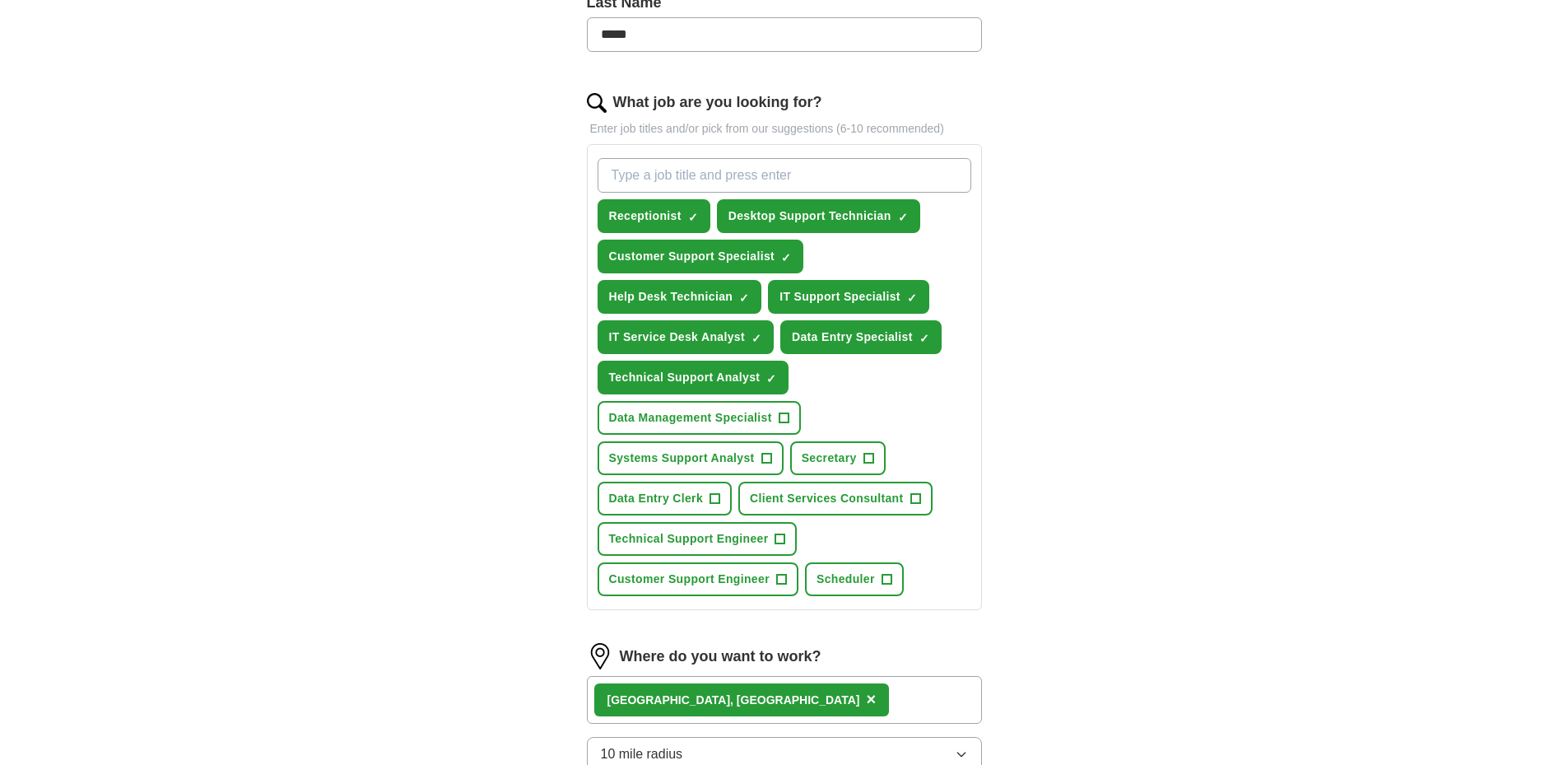
scroll to position [494, 0]
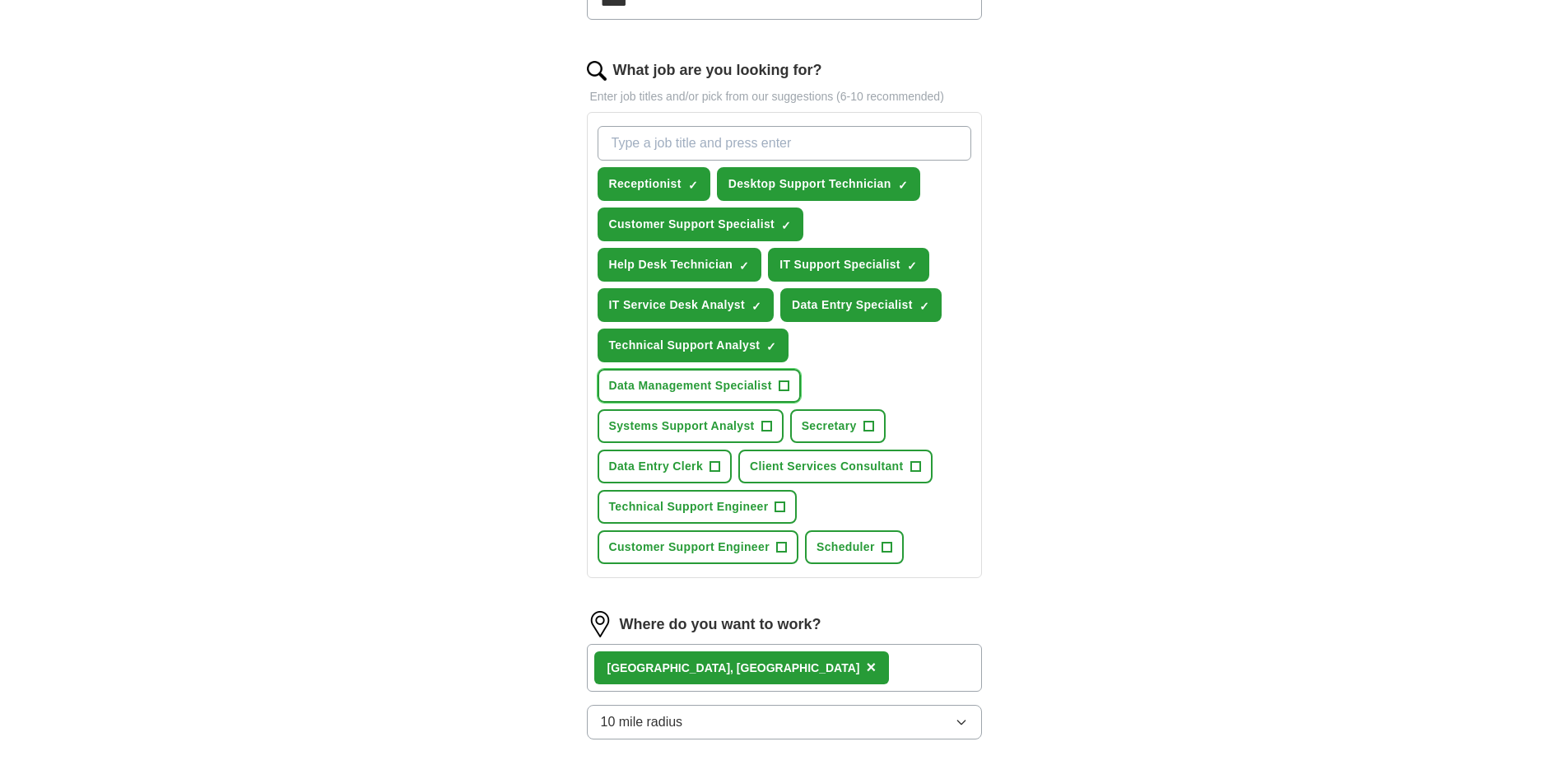
click at [781, 390] on span "+" at bounding box center [784, 386] width 9 height 13
click at [714, 471] on span "+" at bounding box center [715, 467] width 9 height 13
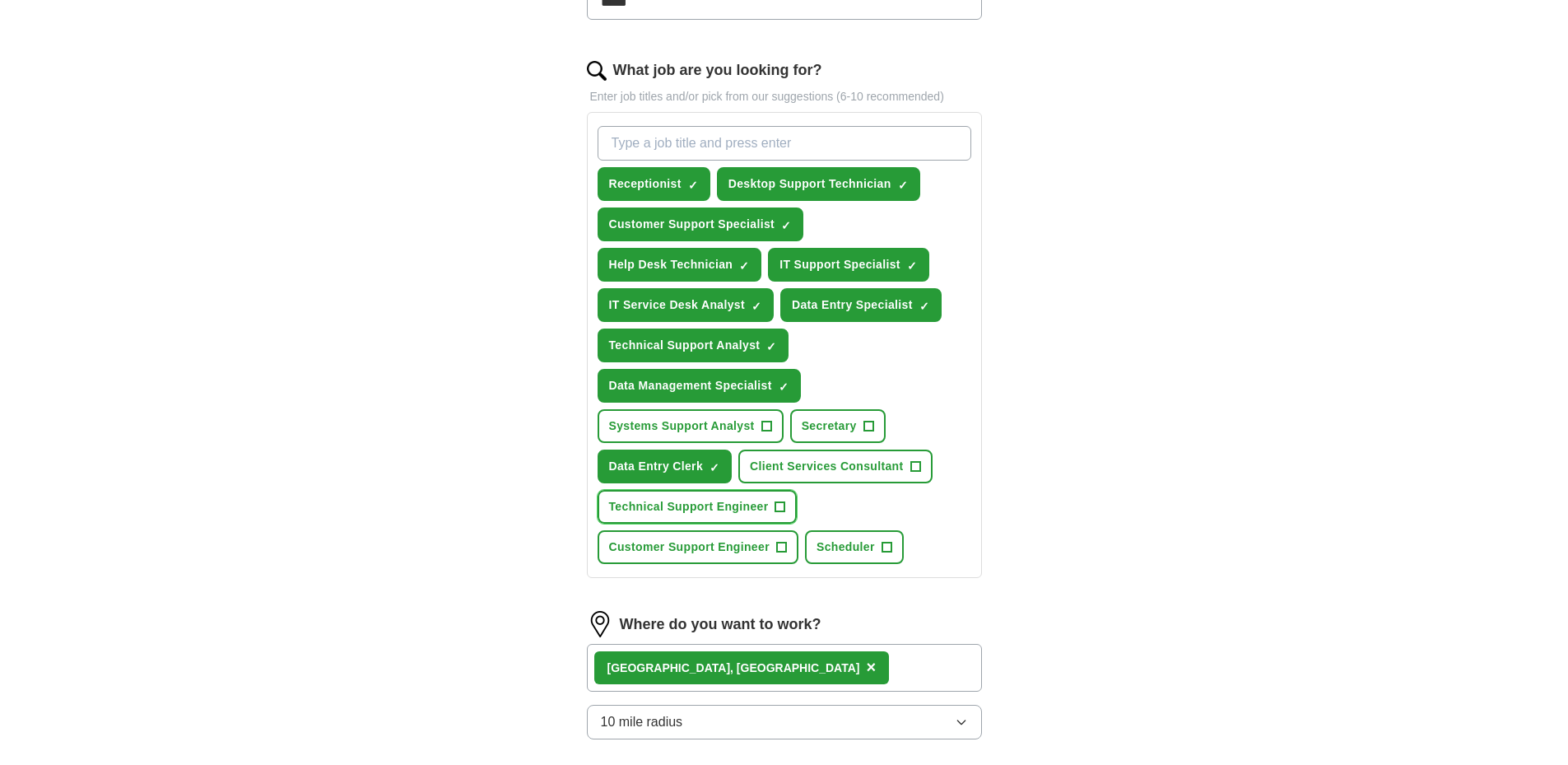
click at [784, 511] on span "+" at bounding box center [781, 508] width 9 height 13
click at [788, 550] on button "Customer Support Engineer +" at bounding box center [698, 548] width 201 height 34
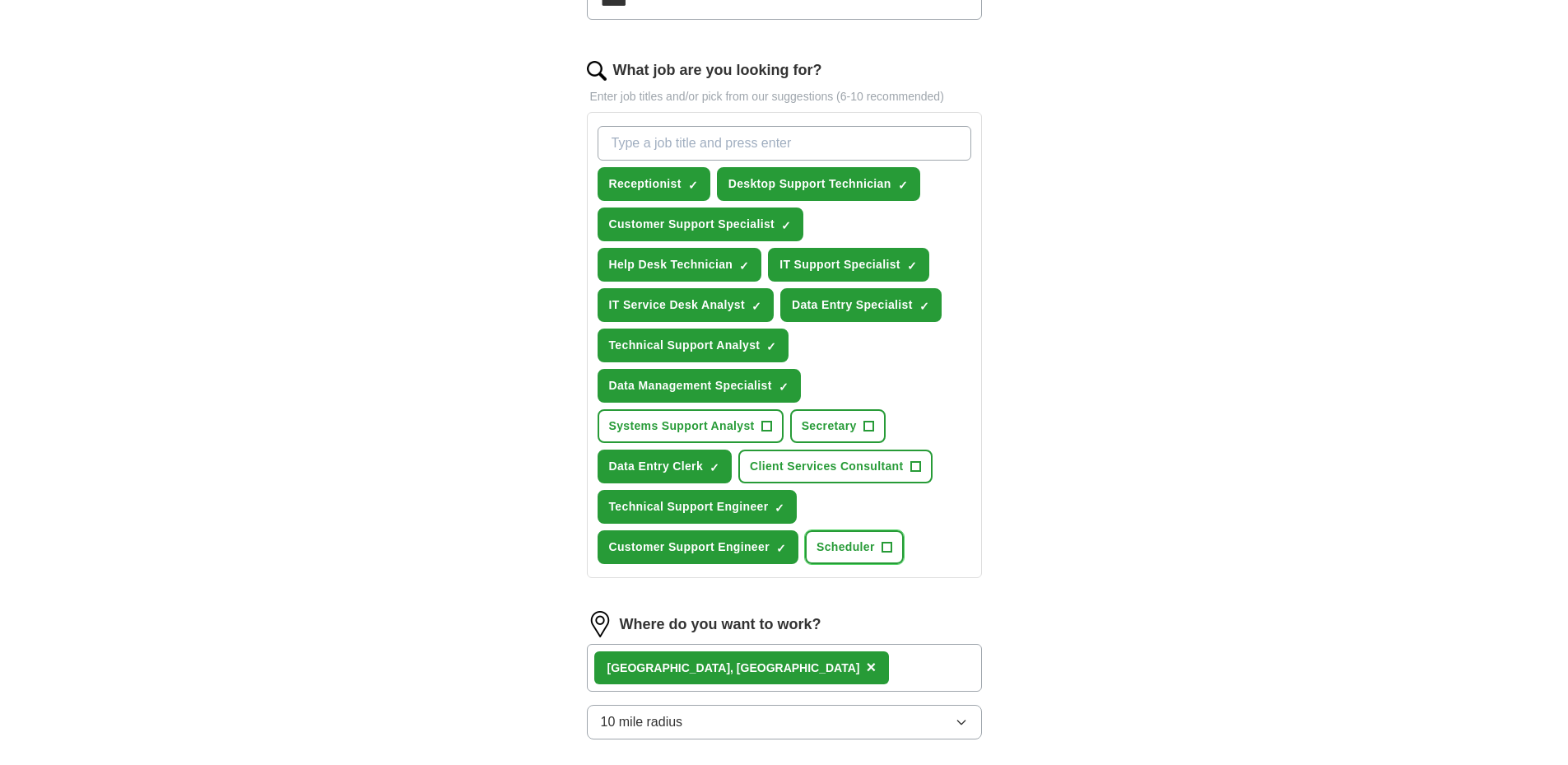
click at [883, 546] on span "+" at bounding box center [887, 548] width 9 height 13
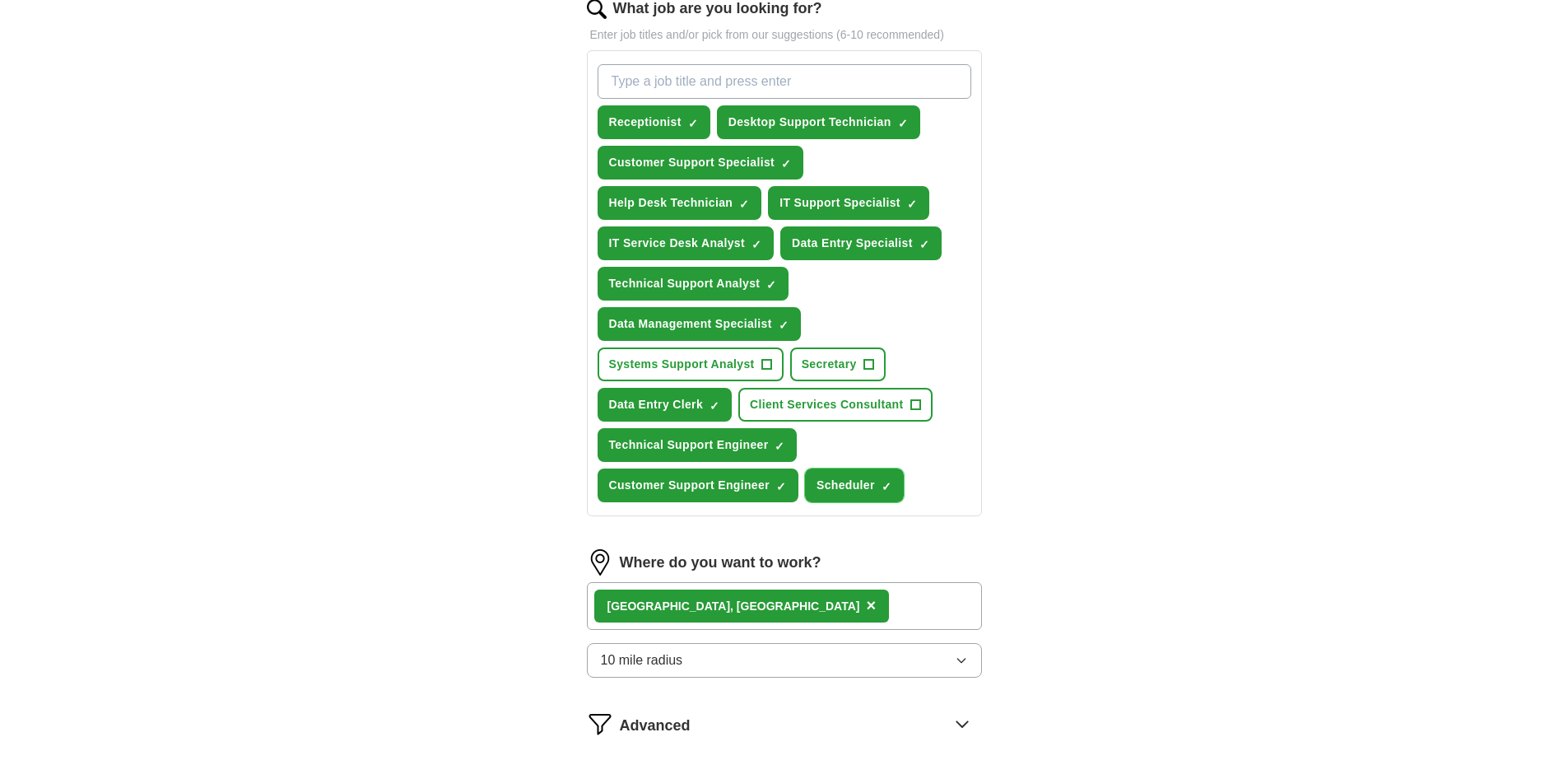
scroll to position [846, 0]
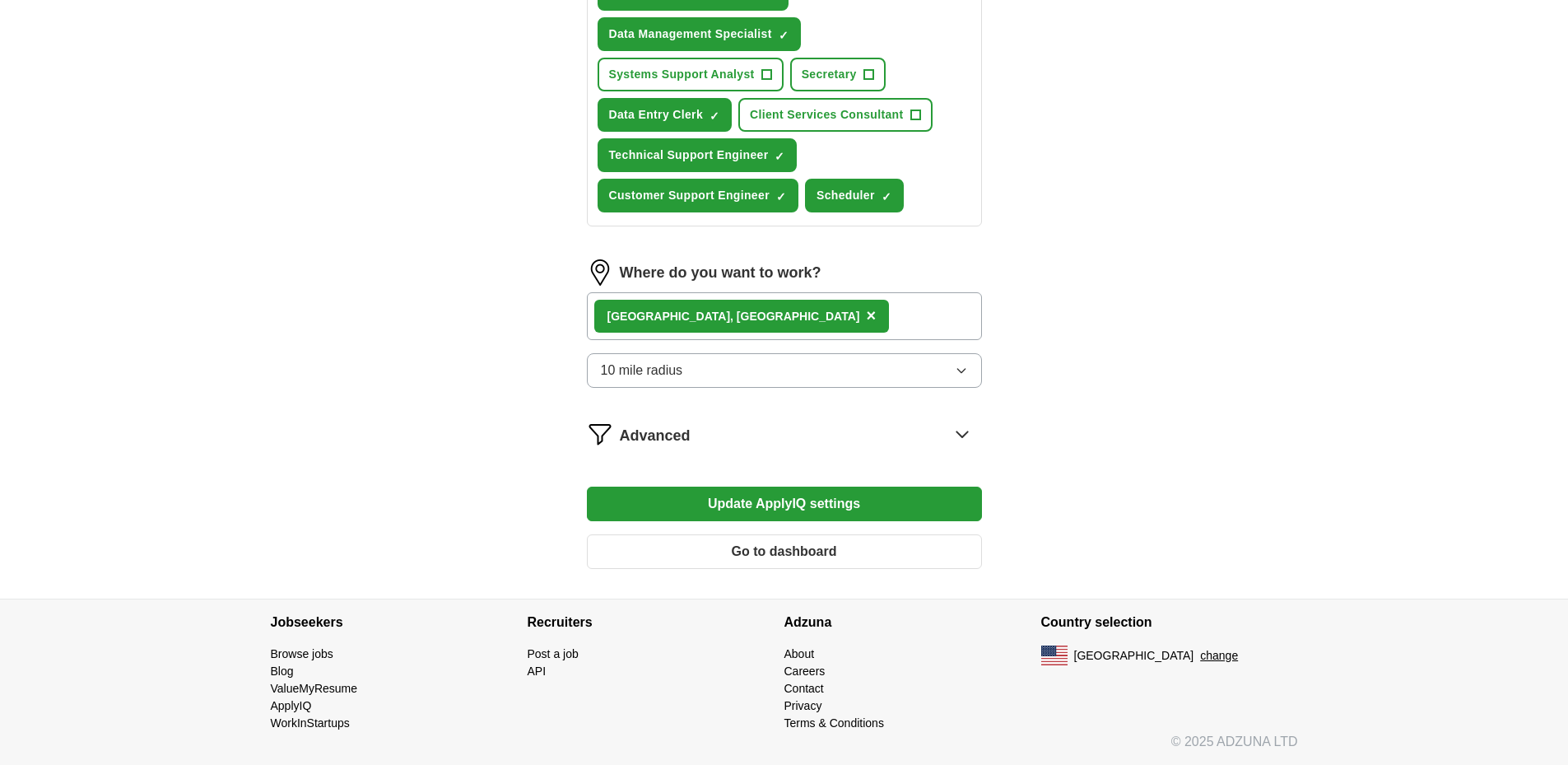
click at [847, 367] on button "10 mile radius" at bounding box center [784, 370] width 396 height 34
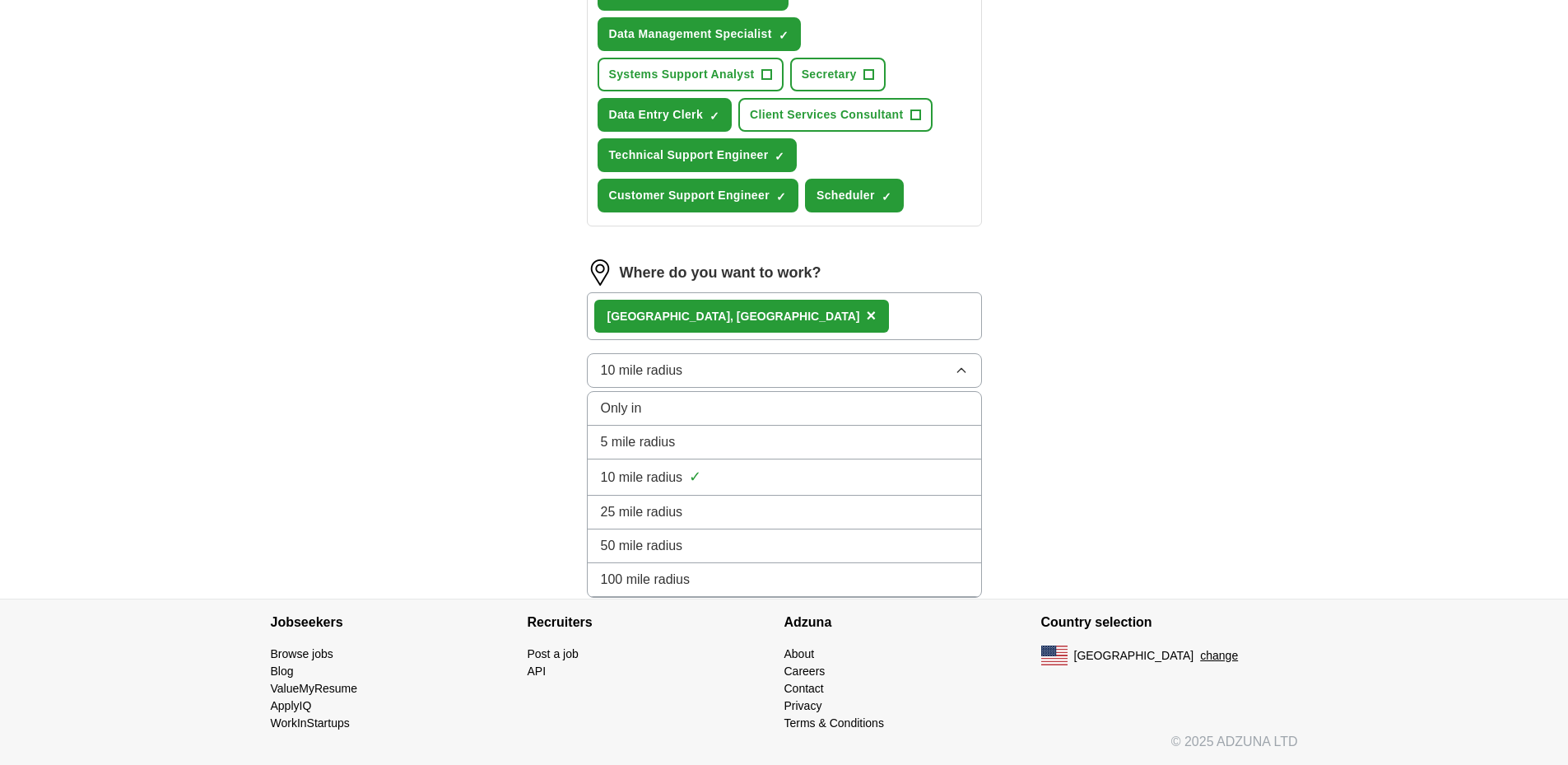
click at [718, 514] on div "25 mile radius" at bounding box center [784, 512] width 367 height 20
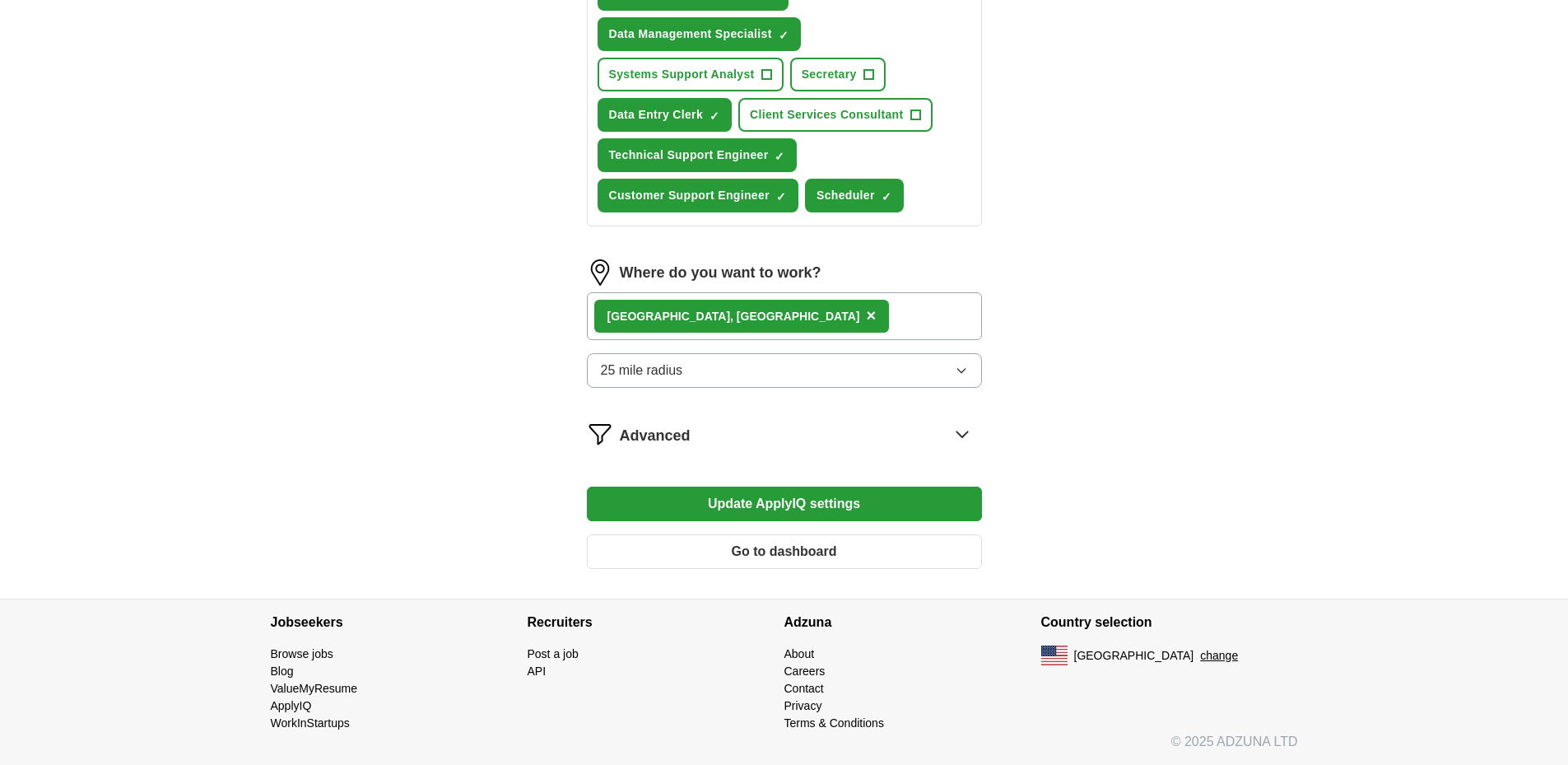
click at [871, 507] on button "Update ApplyIQ settings" at bounding box center [784, 504] width 396 height 34
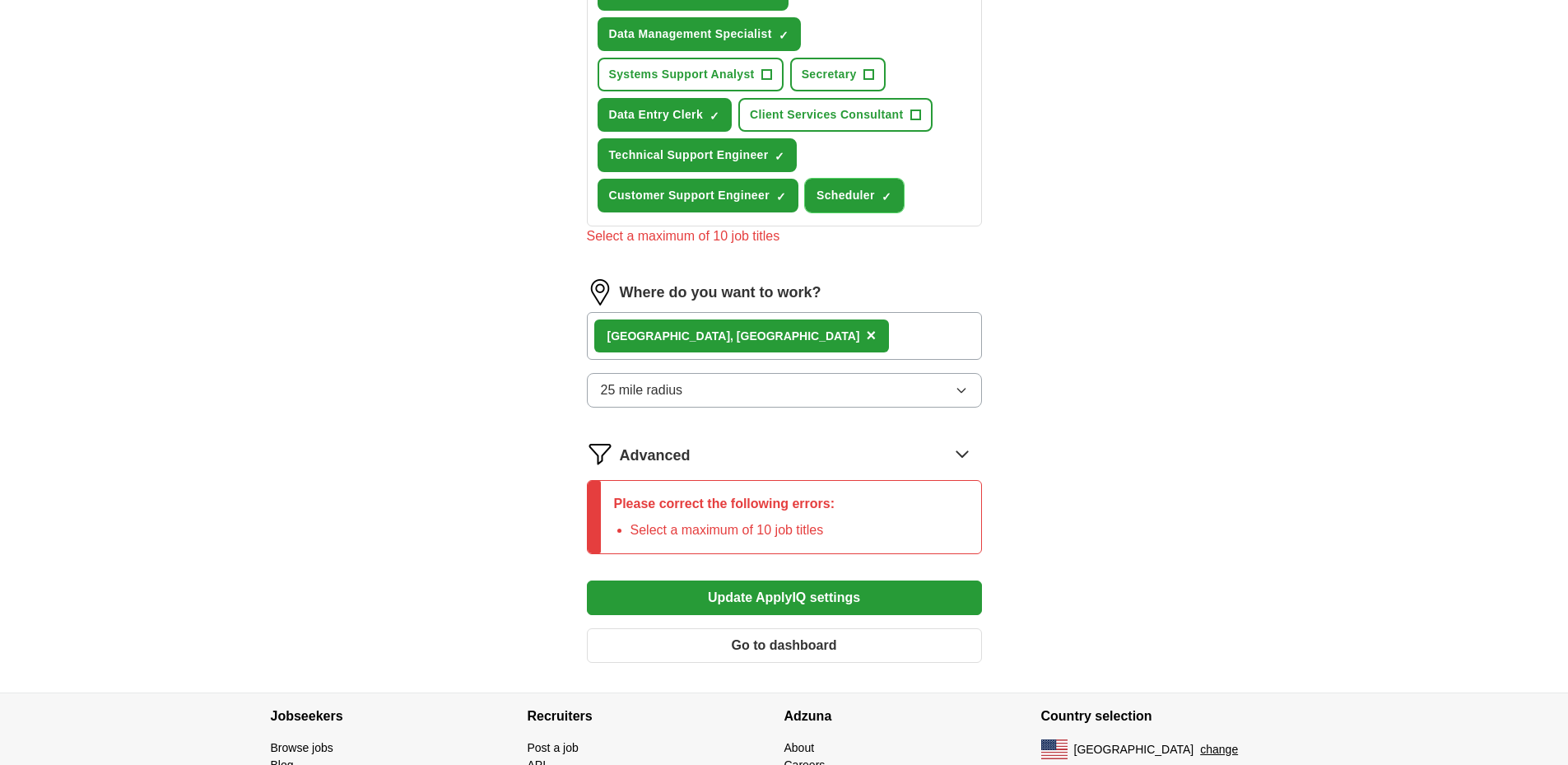
click at [0, 0] on span "×" at bounding box center [0, 0] width 0 height 0
click at [897, 607] on button "Update ApplyIQ settings" at bounding box center [784, 598] width 396 height 34
click at [786, 191] on span "✓ ×" at bounding box center [781, 196] width 10 height 9
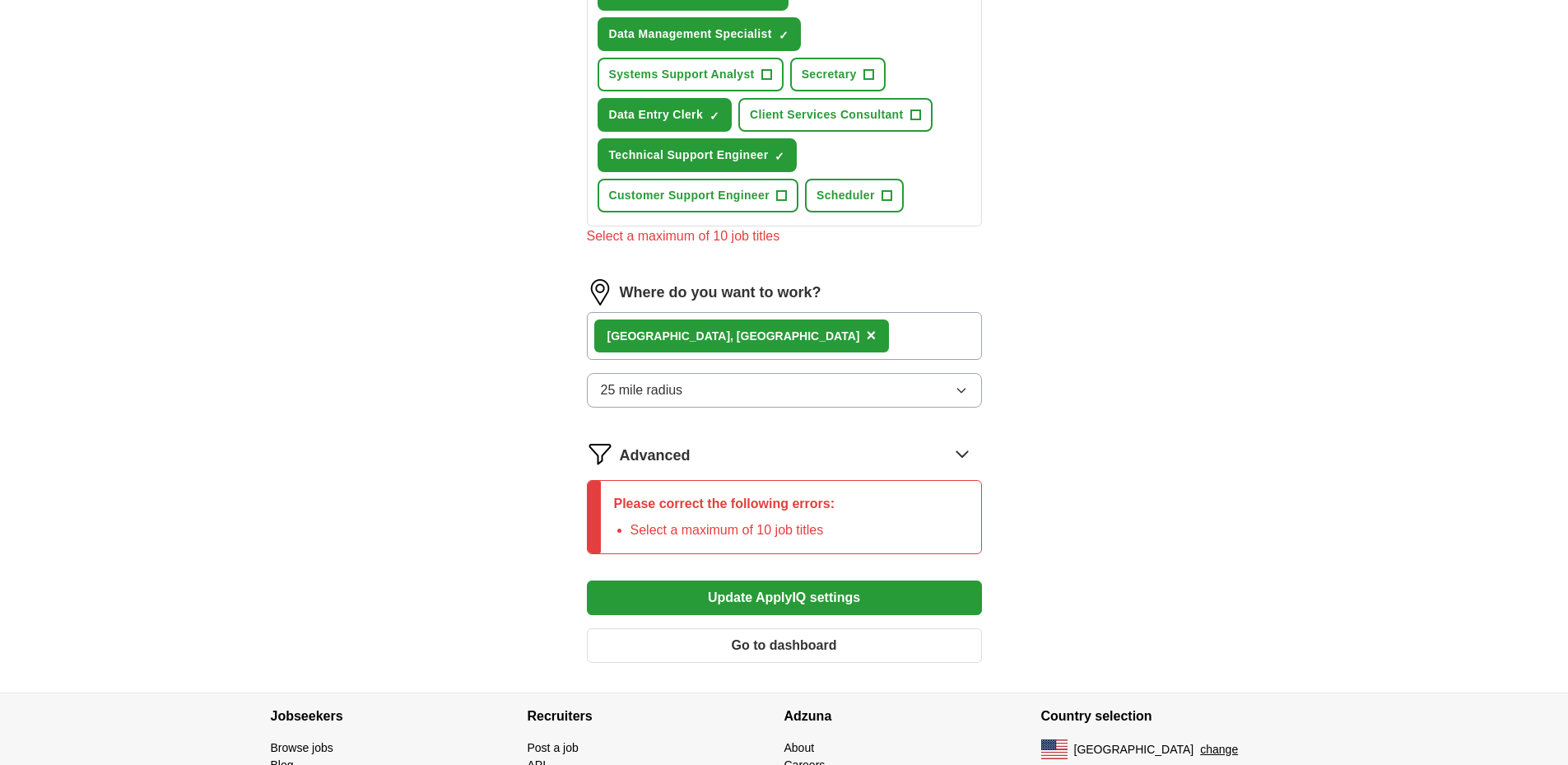
click at [888, 602] on button "Update ApplyIQ settings" at bounding box center [784, 598] width 396 height 34
click at [0, 0] on span "×" at bounding box center [0, 0] width 0 height 0
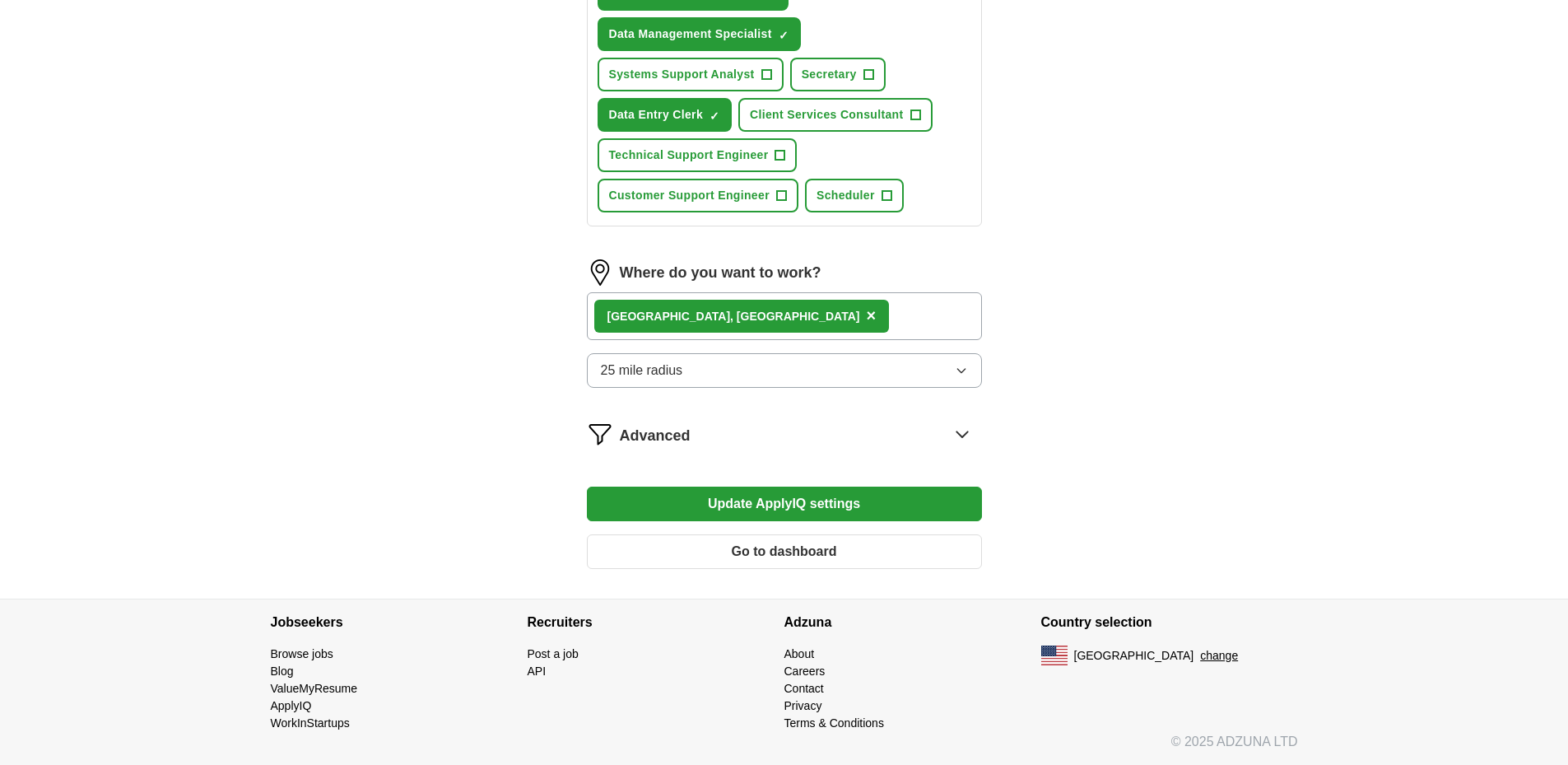
click at [832, 503] on button "Update ApplyIQ settings" at bounding box center [784, 504] width 396 height 34
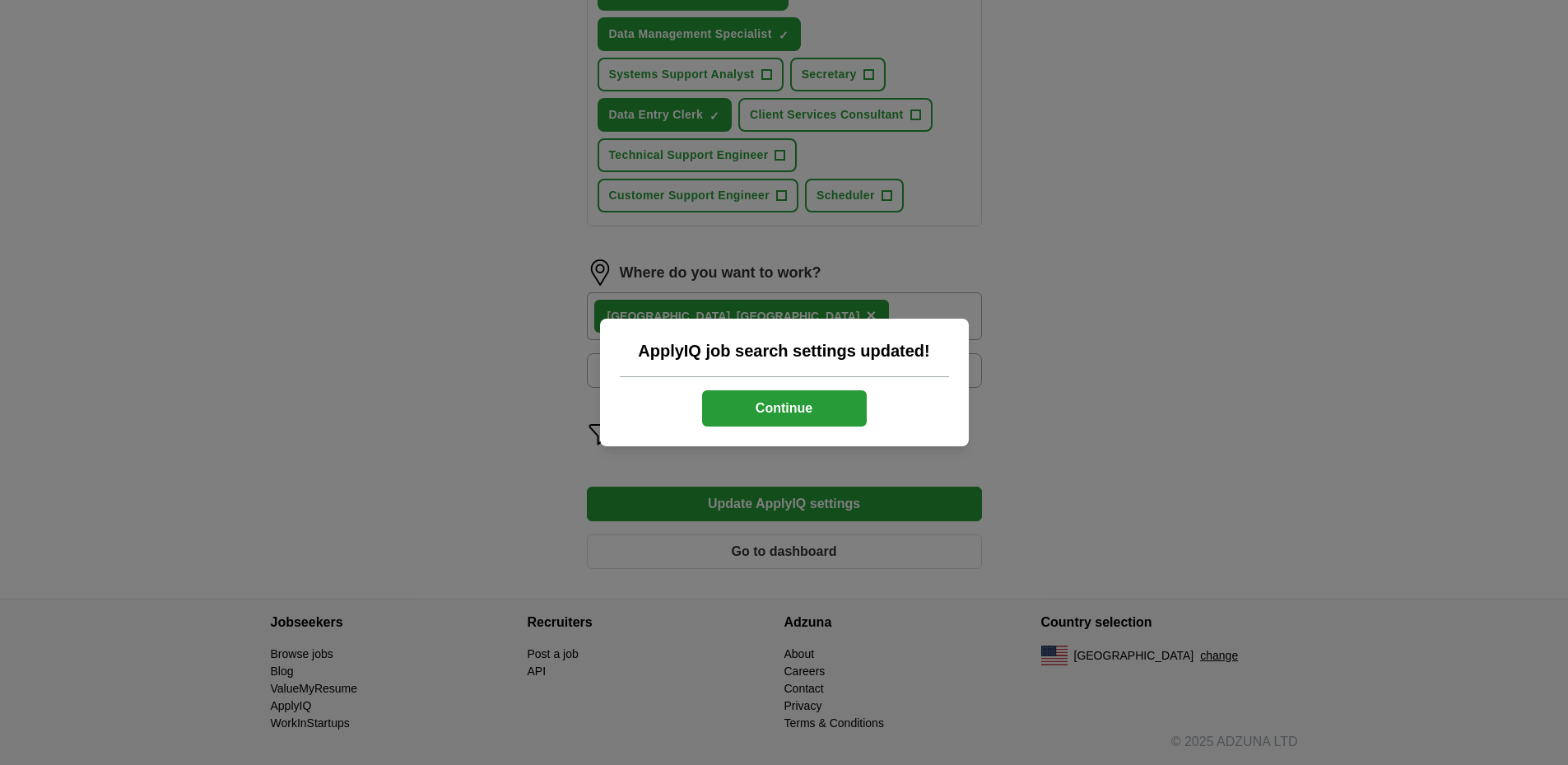
click at [823, 408] on button "Continue" at bounding box center [784, 408] width 165 height 36
